Goal: Task Accomplishment & Management: Manage account settings

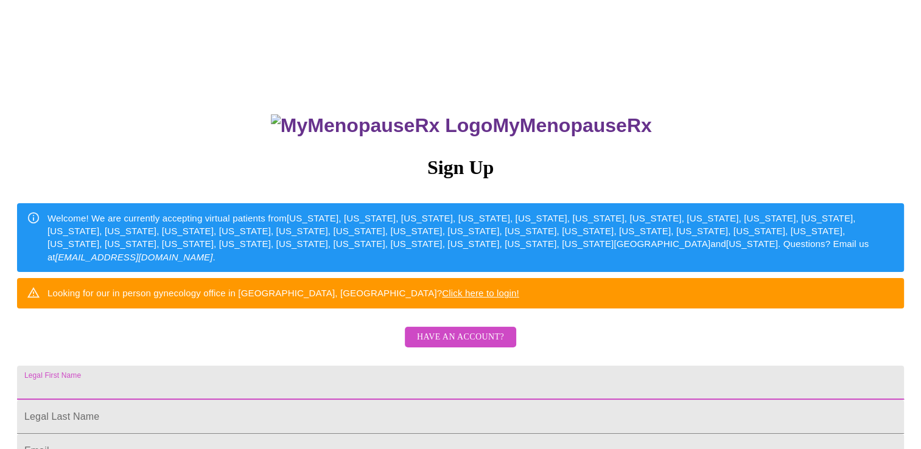
click at [347, 400] on input "Legal First Name" at bounding box center [460, 383] width 887 height 34
click at [507, 348] on button "Have an account?" at bounding box center [460, 337] width 111 height 21
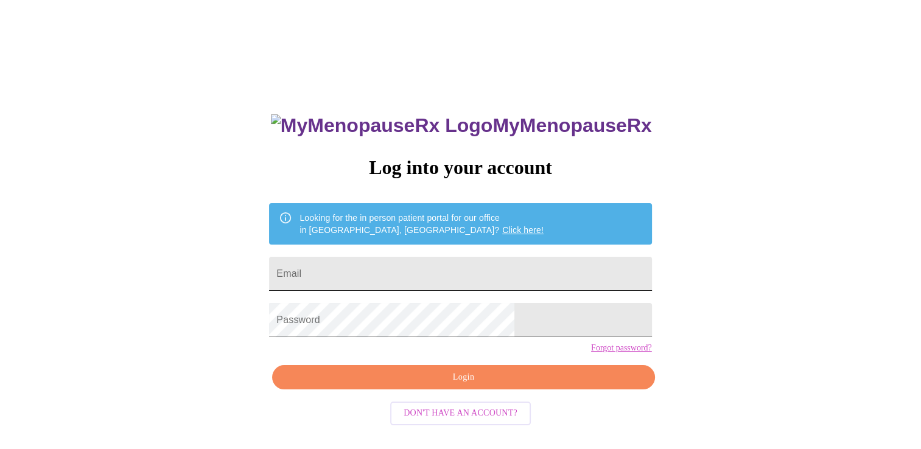
click at [389, 275] on input "Email" at bounding box center [460, 274] width 382 height 34
type input "[EMAIL_ADDRESS][DOMAIN_NAME]"
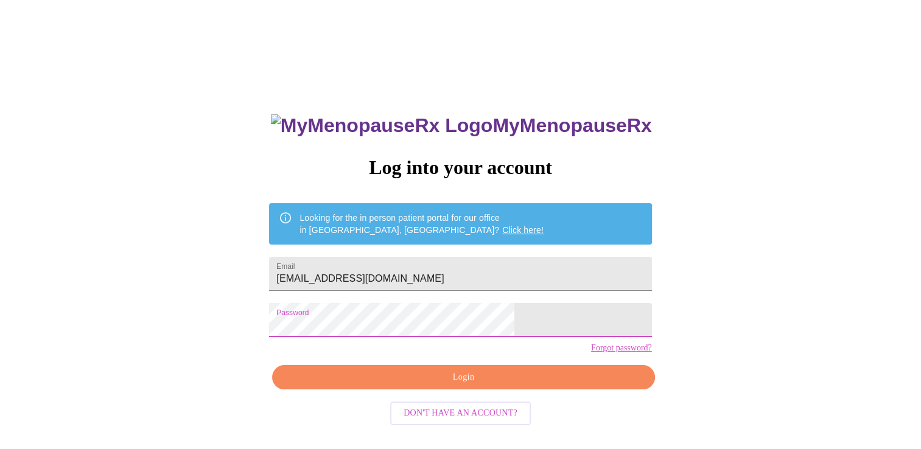
click at [420, 386] on span "Login" at bounding box center [463, 377] width 354 height 15
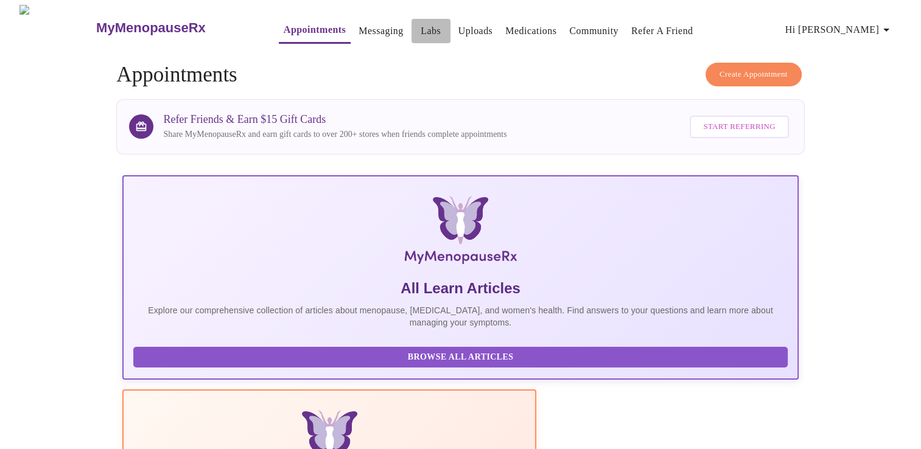
click at [417, 28] on span "Labs" at bounding box center [431, 31] width 29 height 17
click at [421, 26] on link "Labs" at bounding box center [431, 31] width 20 height 17
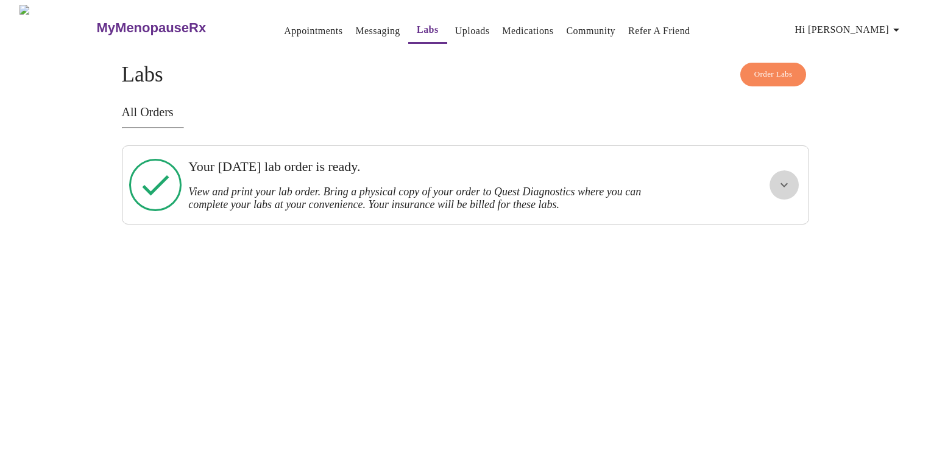
click at [783, 183] on icon "show more" at bounding box center [783, 185] width 7 height 4
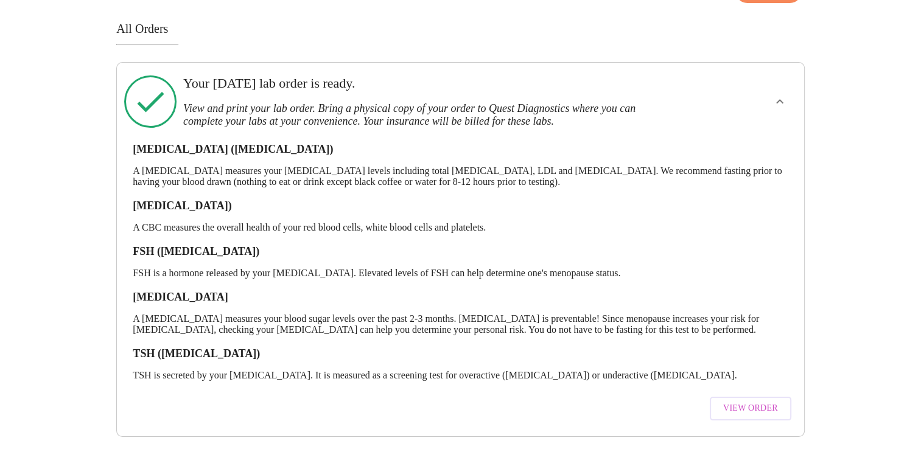
scroll to position [96, 0]
click at [761, 401] on span "View Order" at bounding box center [751, 408] width 55 height 15
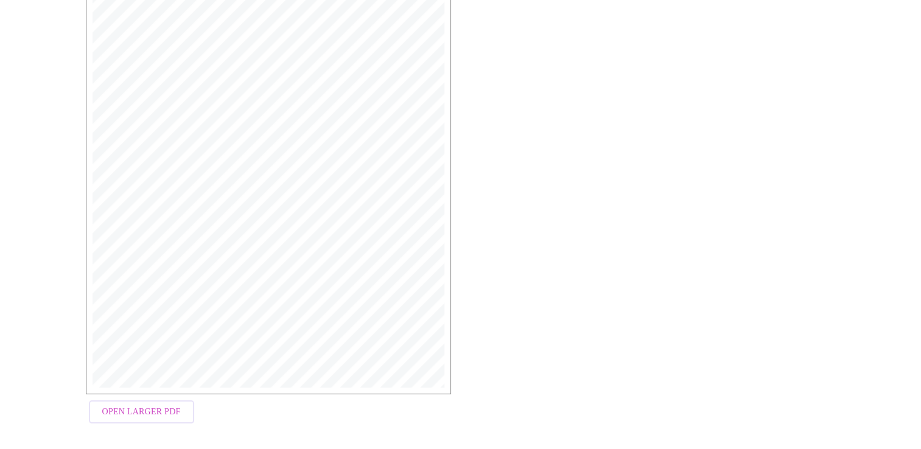
scroll to position [298, 0]
click at [124, 406] on span "Open Larger PDF" at bounding box center [141, 406] width 79 height 15
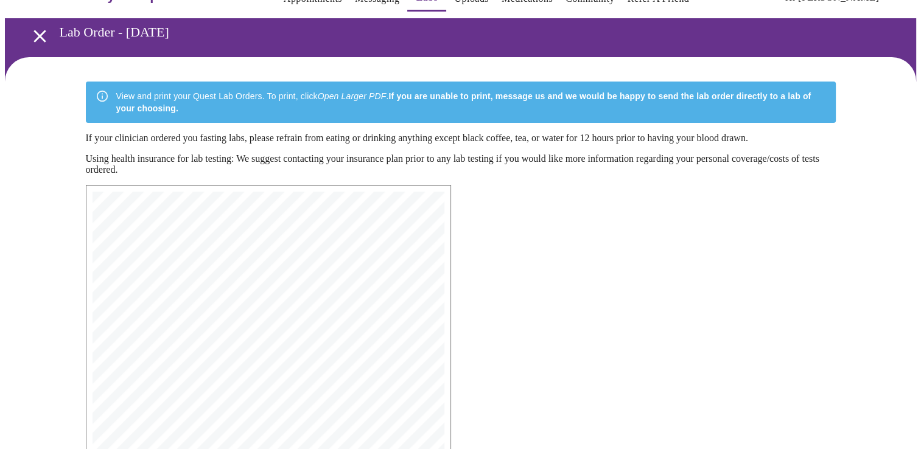
scroll to position [33, 0]
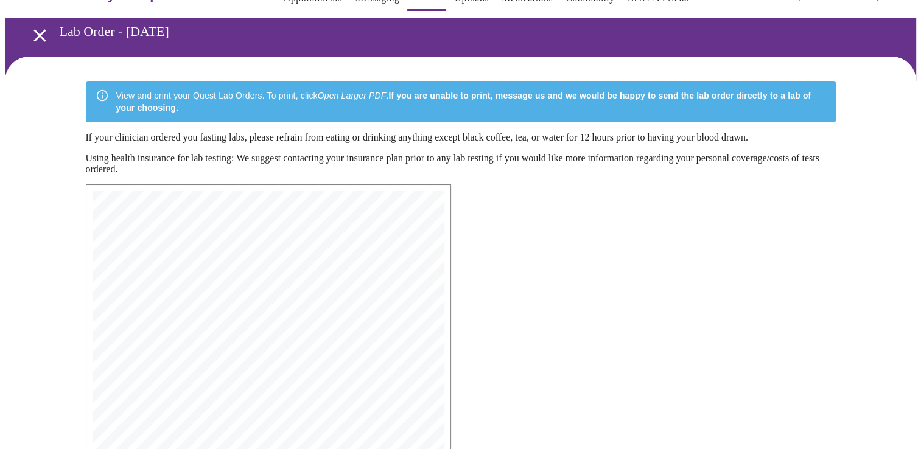
click at [32, 38] on icon "open drawer" at bounding box center [39, 35] width 21 height 21
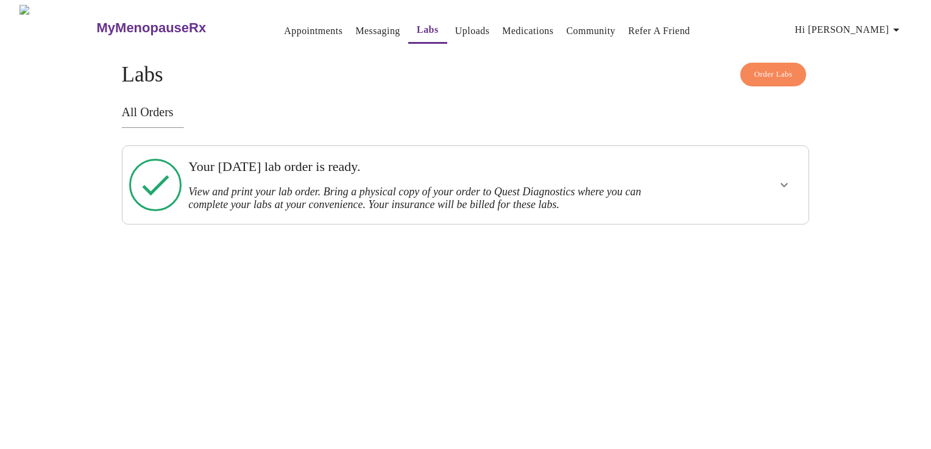
click at [770, 72] on span "Order Labs" at bounding box center [773, 75] width 38 height 14
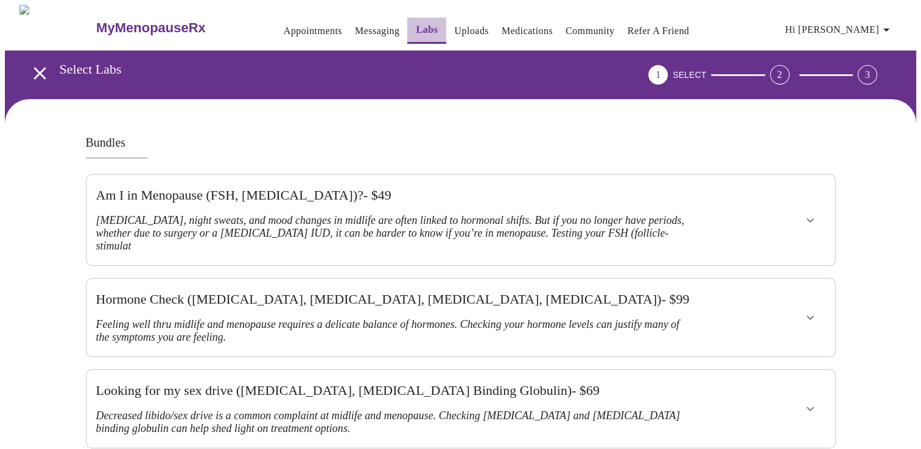
click at [417, 23] on link "Labs" at bounding box center [428, 29] width 22 height 17
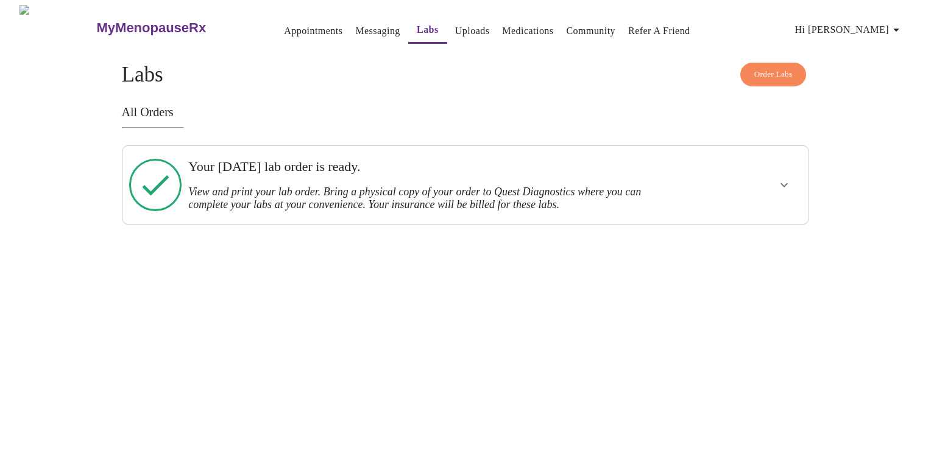
click at [144, 184] on icon at bounding box center [155, 185] width 52 height 52
click at [504, 31] on link "Medications" at bounding box center [527, 31] width 51 height 17
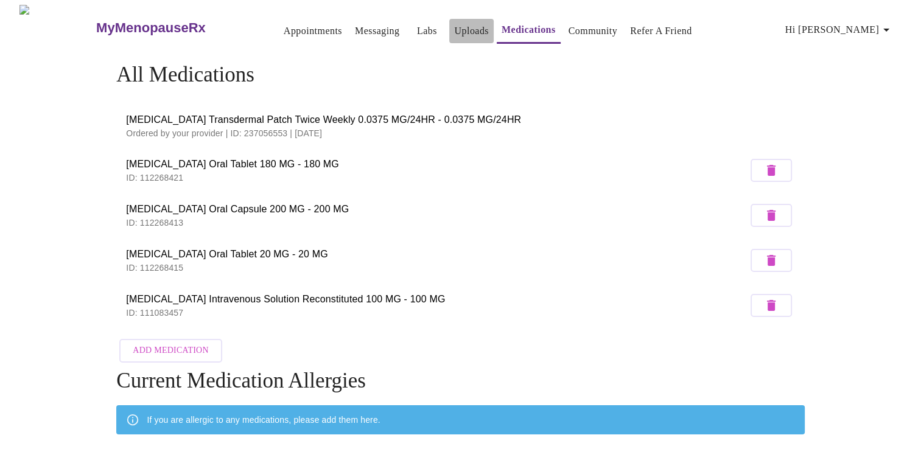
click at [454, 33] on link "Uploads" at bounding box center [471, 31] width 35 height 17
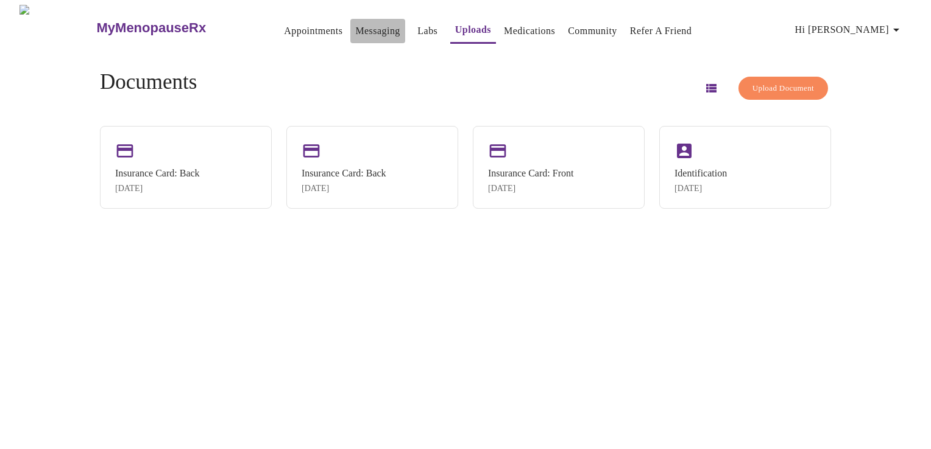
click at [355, 27] on link "Messaging" at bounding box center [377, 31] width 44 height 17
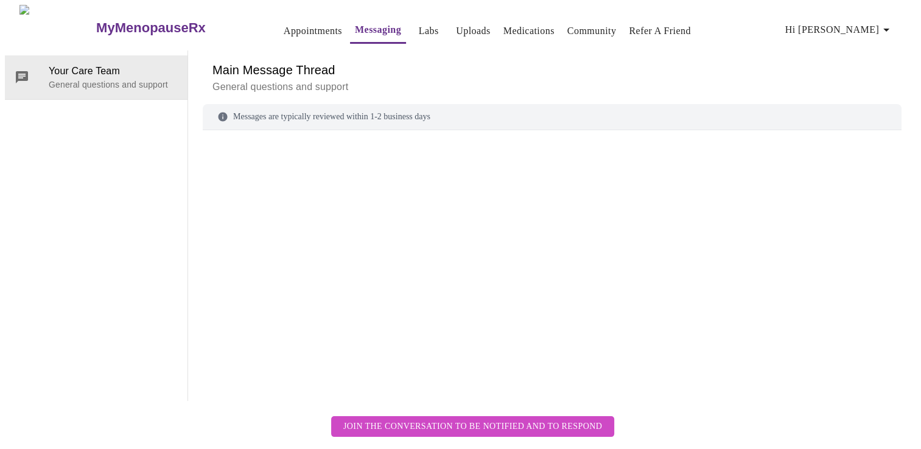
scroll to position [46, 0]
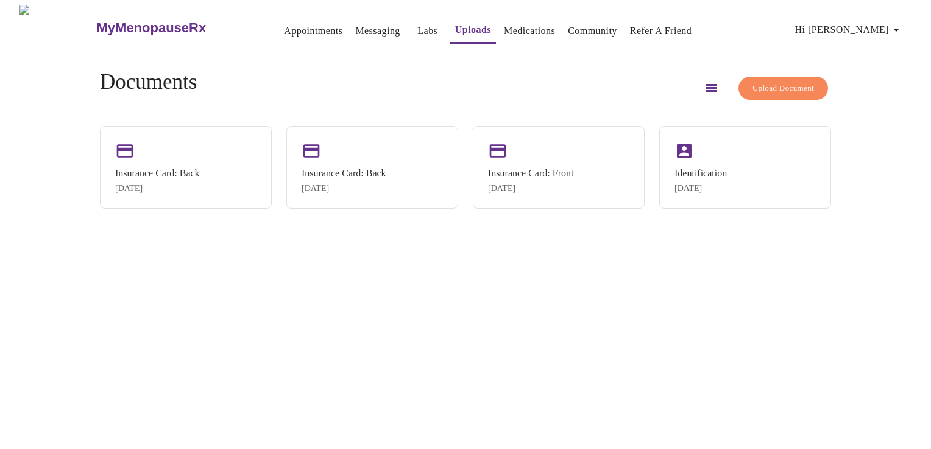
click at [294, 25] on link "Appointments" at bounding box center [313, 31] width 58 height 17
